Goal: Find specific page/section: Find specific page/section

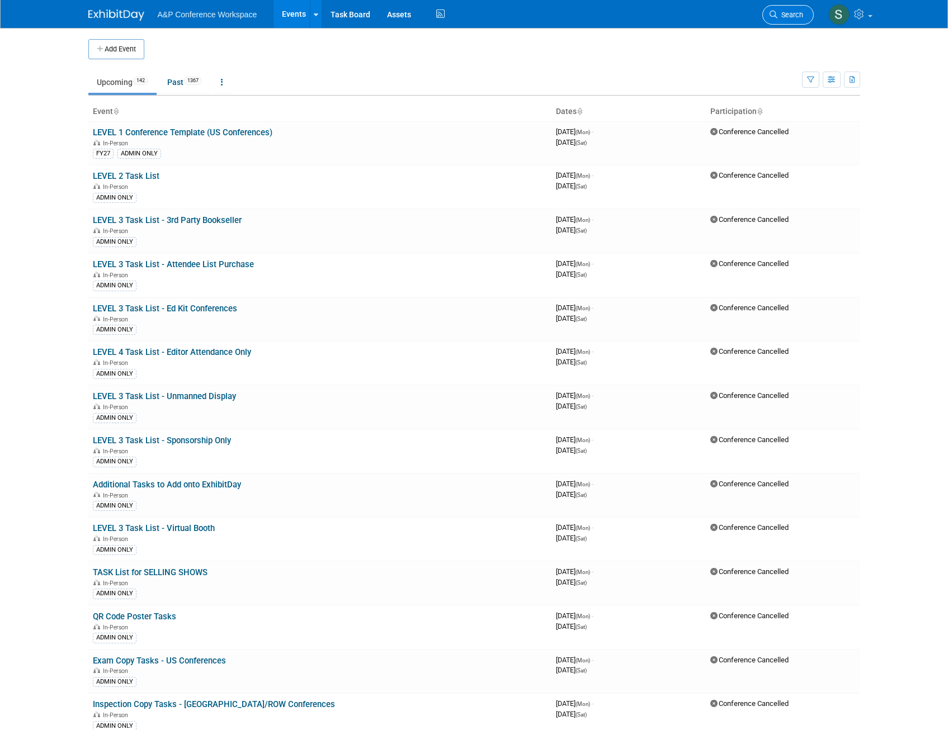
click at [782, 20] on link "Search" at bounding box center [787, 15] width 51 height 20
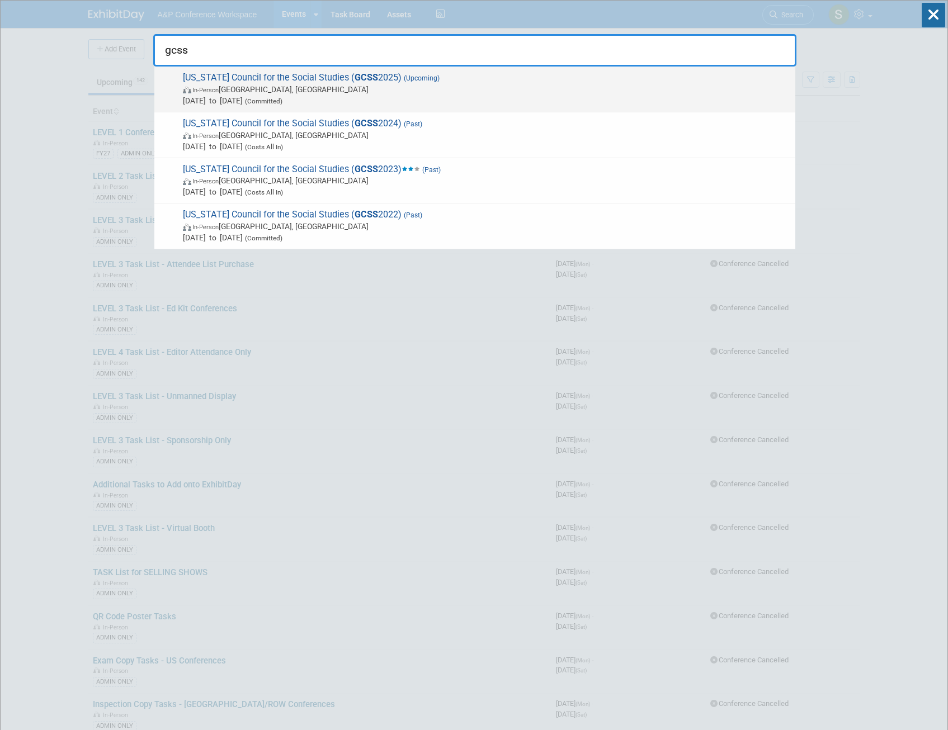
type input "gcss"
click at [422, 77] on span "(Upcoming)" at bounding box center [421, 78] width 38 height 8
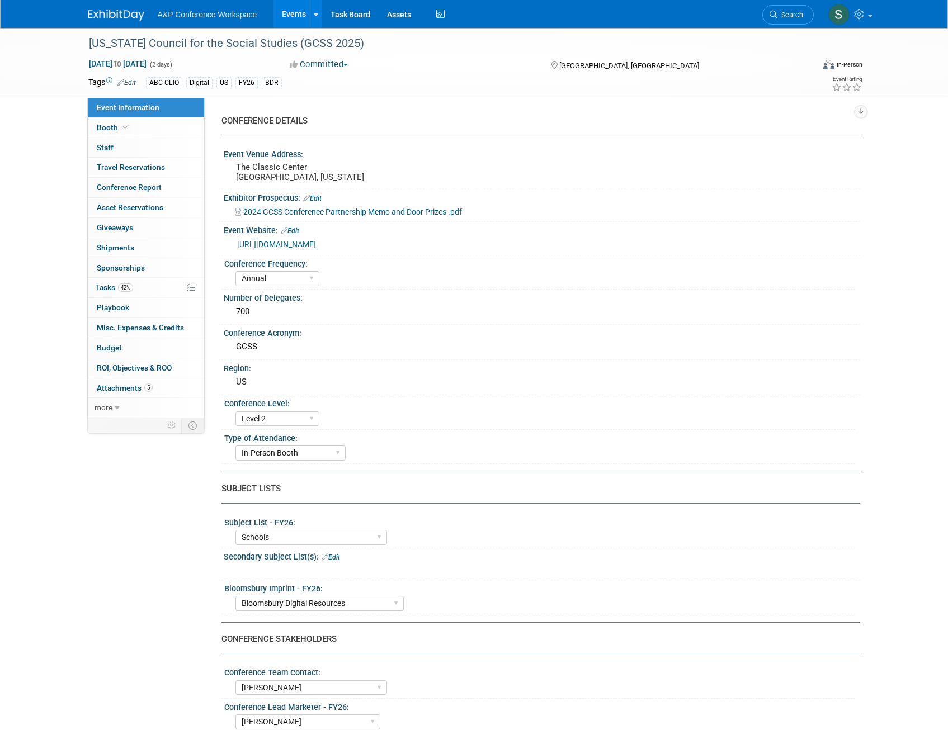
select select "Annual"
select select "Level 2"
select select "In-Person Booth"
select select "Schools"
select select "Bloomsbury Digital Resources"
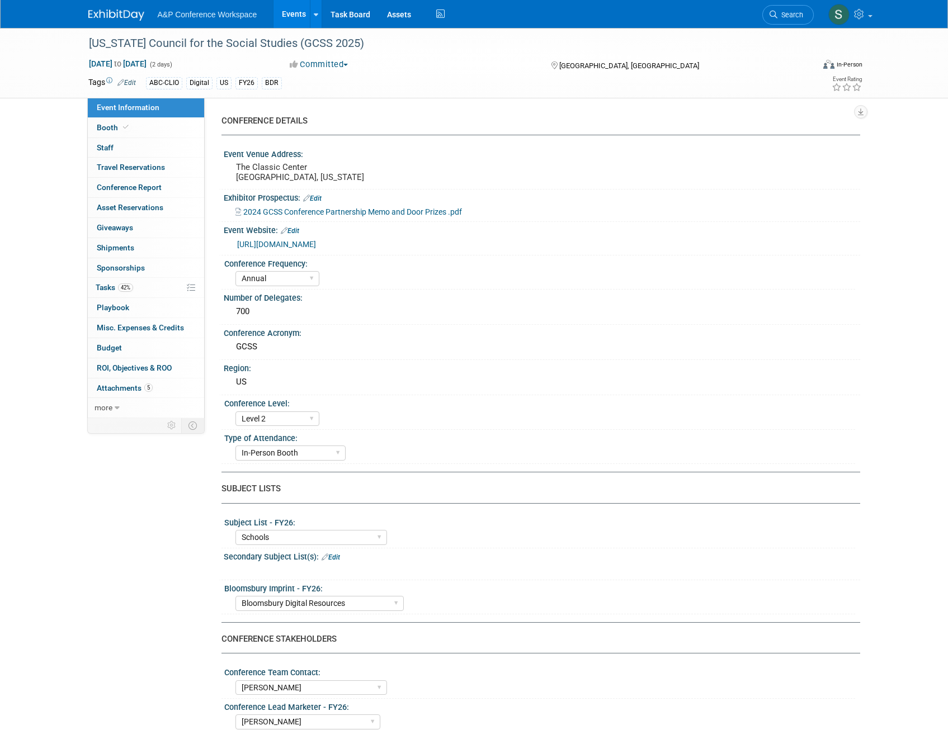
select select "Amanda Oney"
select select "Mark Strong"
select select "Rosalie Love"
select select "BDR Product Awareness and Trial Generation​"
click at [126, 289] on span "42%" at bounding box center [125, 288] width 15 height 8
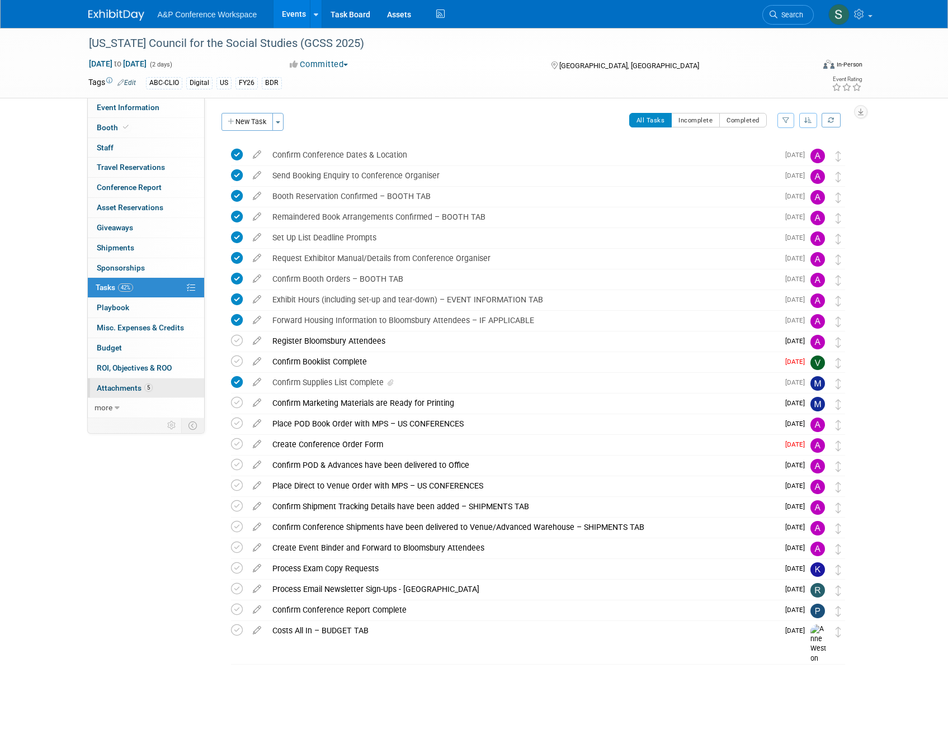
click at [131, 383] on link "5 Attachments 5" at bounding box center [146, 389] width 116 height 20
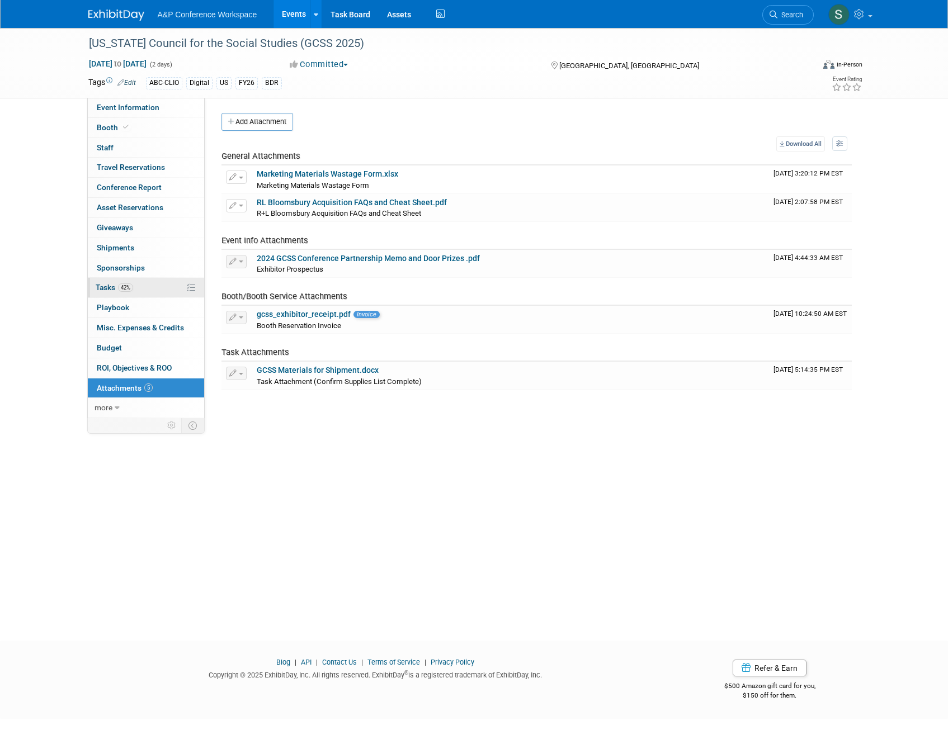
click at [110, 295] on link "42% Tasks 42%" at bounding box center [146, 288] width 116 height 20
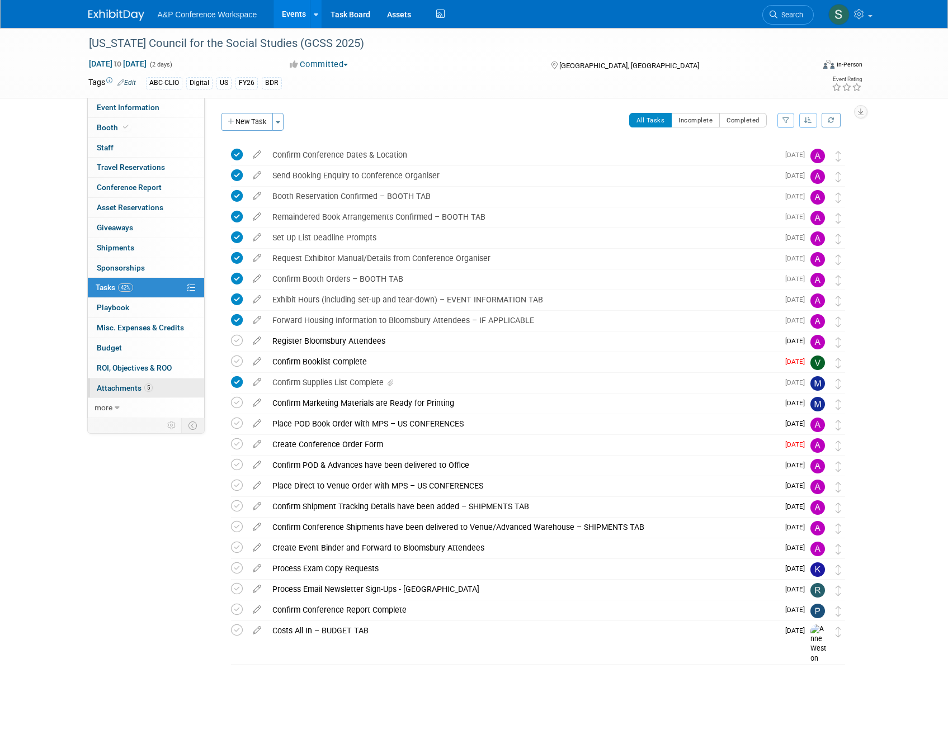
click at [106, 387] on span "Attachments 5" at bounding box center [125, 388] width 56 height 9
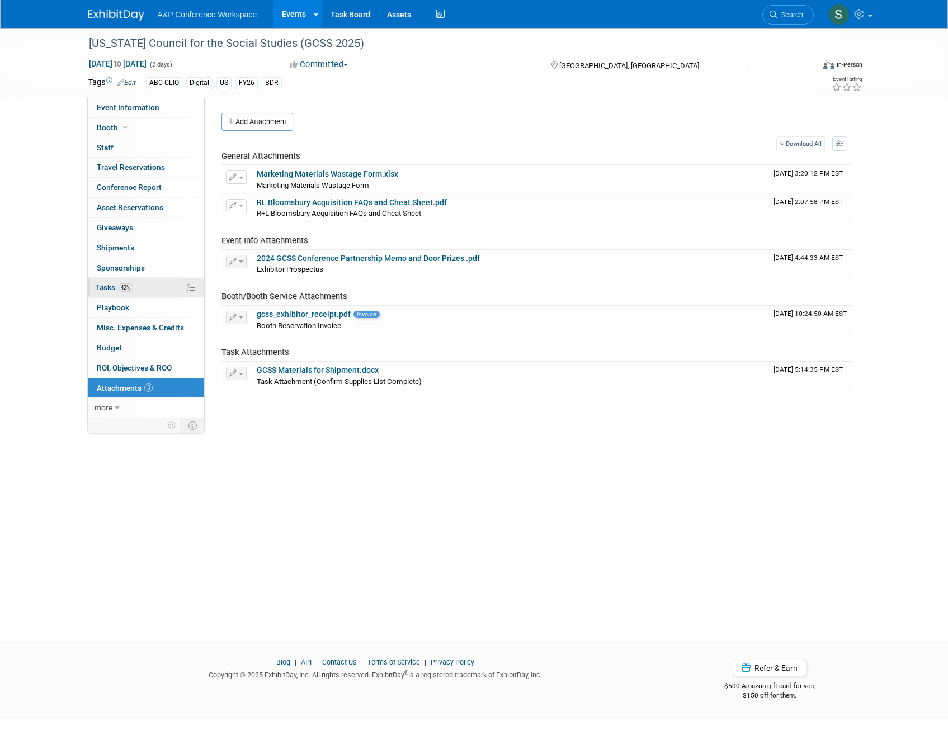
click at [112, 284] on span "Tasks 42%" at bounding box center [114, 287] width 37 height 9
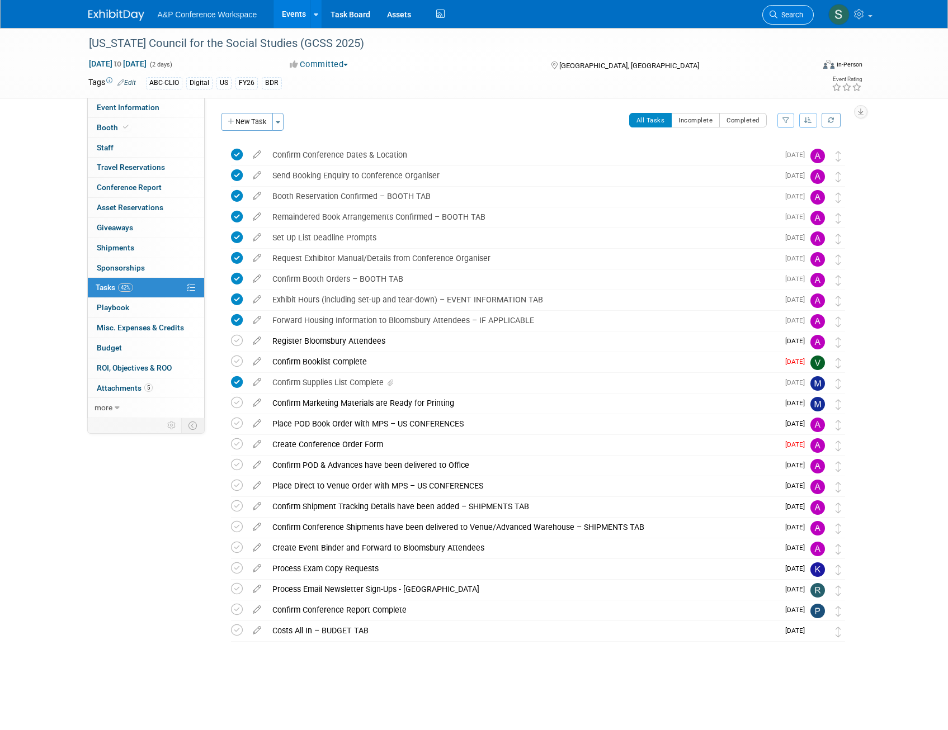
click at [787, 17] on span "Search" at bounding box center [790, 15] width 26 height 8
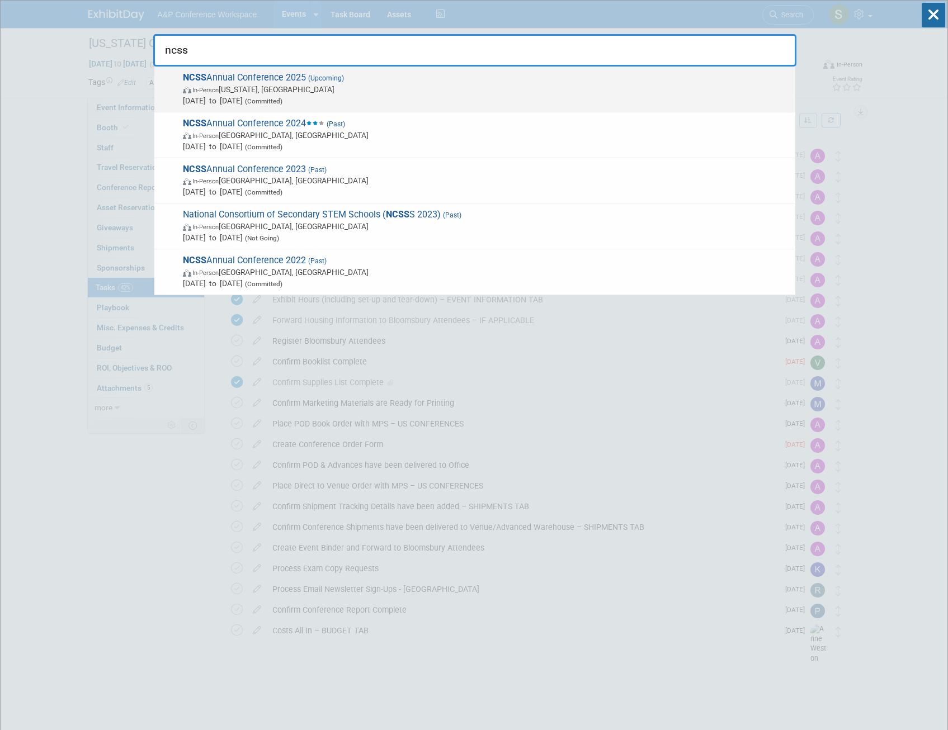
type input "ncss"
click at [281, 83] on span "NCSS Annual Conference 2025 (Upcoming) In-Person Washington, DC Dec 5, 2025 to …" at bounding box center [485, 89] width 610 height 34
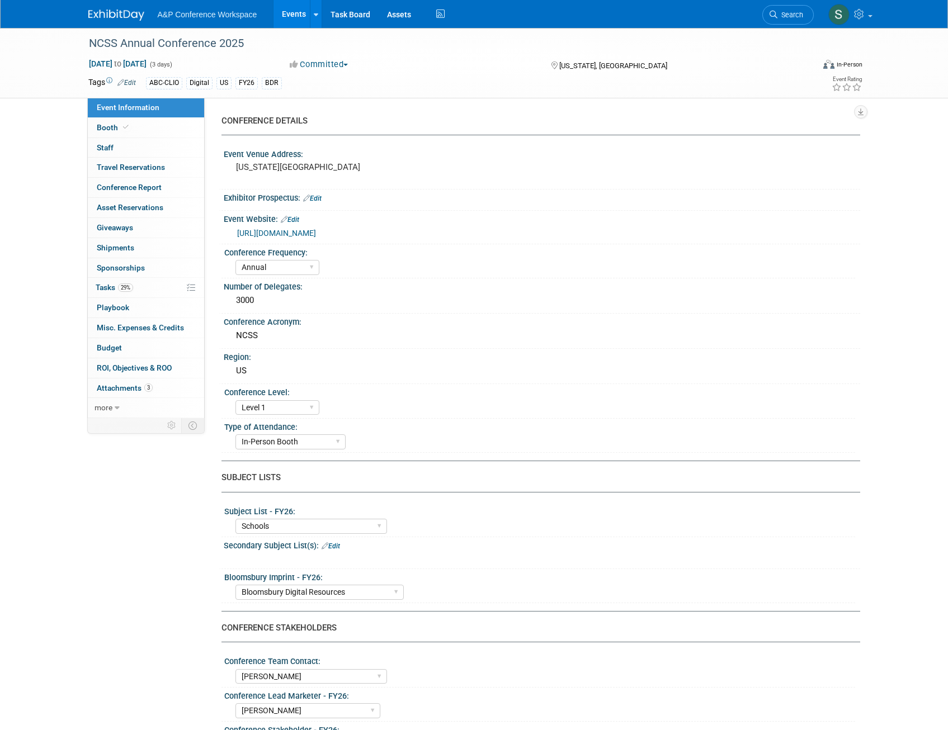
select select "Annual"
select select "Level 1"
select select "In-Person Booth"
select select "Schools"
select select "Bloomsbury Digital Resources"
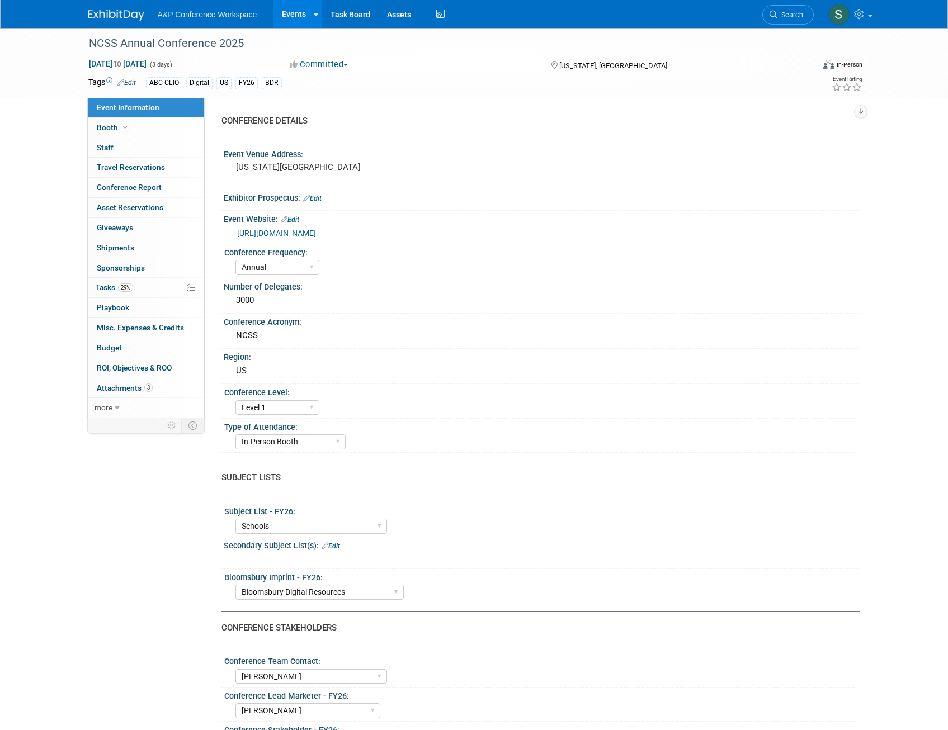
select select "Anne Weston"
select select "Mark Strong"
select select "Rosalie Love"
click at [122, 290] on span "29%" at bounding box center [125, 288] width 15 height 8
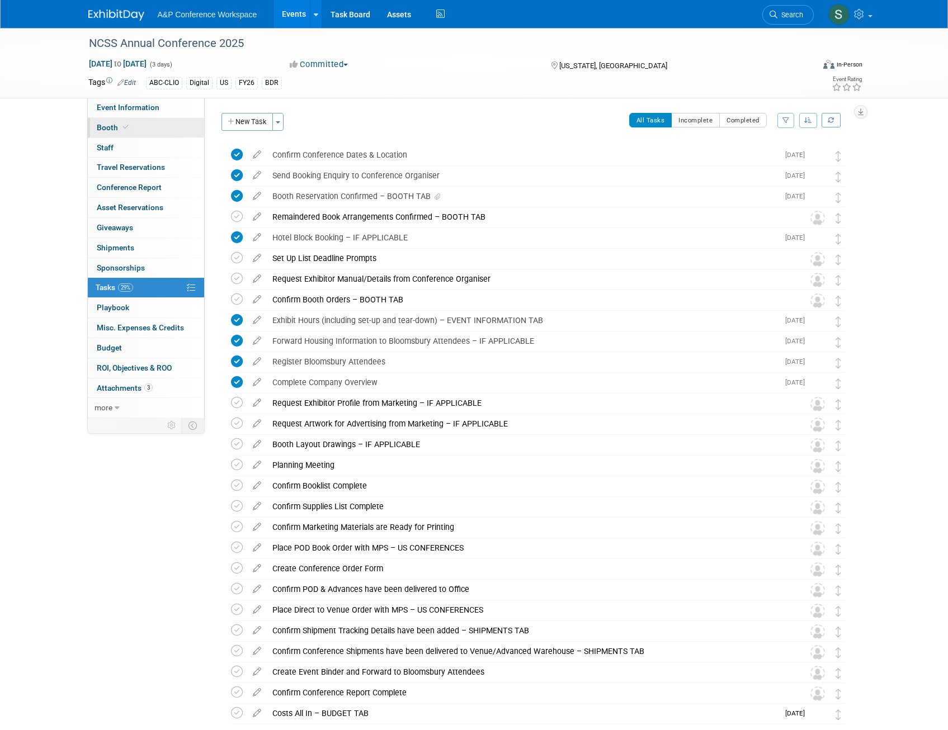
click at [109, 127] on span "Booth" at bounding box center [114, 127] width 34 height 9
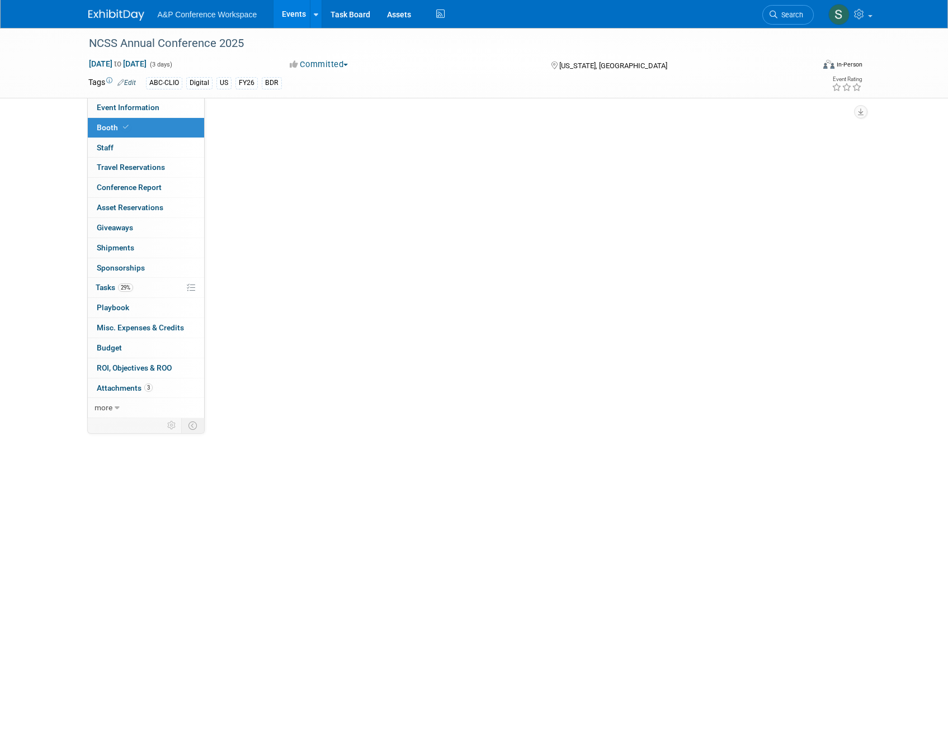
select select "CLDC - Digital/BDR"
